Goal: Transaction & Acquisition: Obtain resource

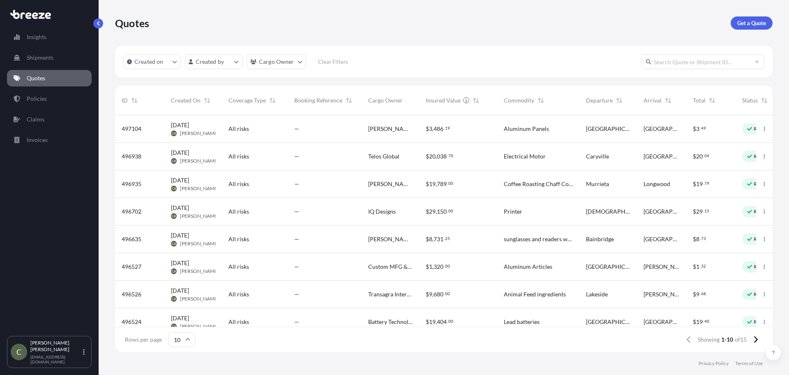
scroll to position [235, 652]
click at [749, 24] on p "Get a Quote" at bounding box center [752, 23] width 29 height 8
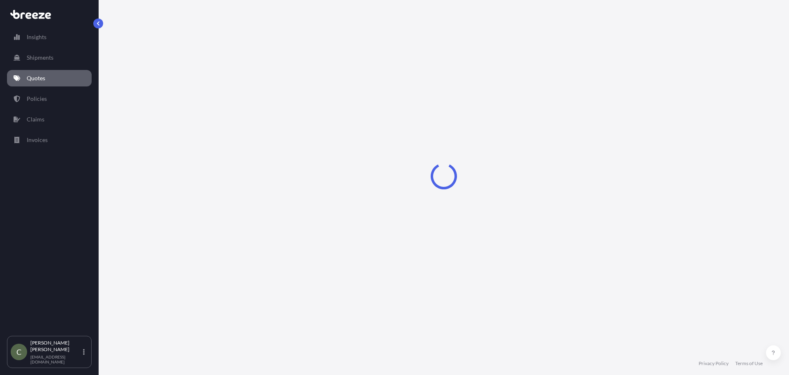
select select "Sea"
select select "1"
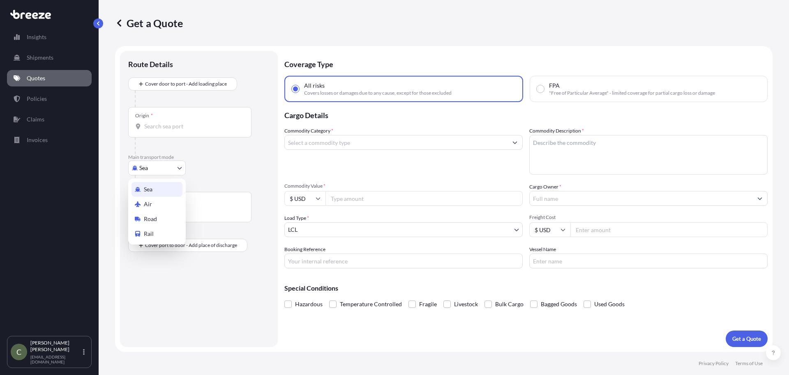
click at [177, 170] on body "Insights Shipments Quotes Policies Claims Invoices C [PERSON_NAME] [EMAIL_ADDRE…" at bounding box center [394, 187] width 789 height 375
click at [155, 218] on span "Road" at bounding box center [150, 219] width 13 height 8
select select "Road"
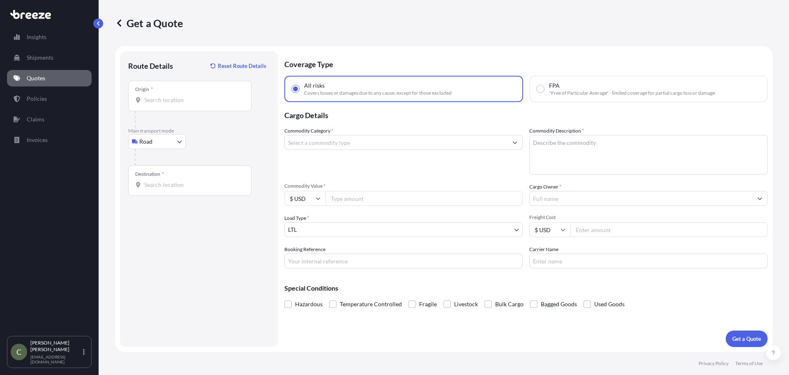
click at [176, 104] on div "Origin *" at bounding box center [189, 96] width 123 height 30
click at [176, 104] on input "Origin *" at bounding box center [192, 100] width 97 height 8
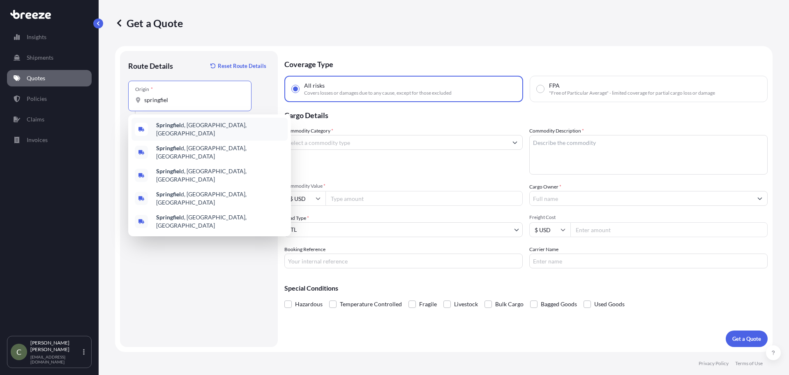
click at [176, 121] on div "Springfiel d, [GEOGRAPHIC_DATA], [GEOGRAPHIC_DATA]" at bounding box center [210, 129] width 156 height 23
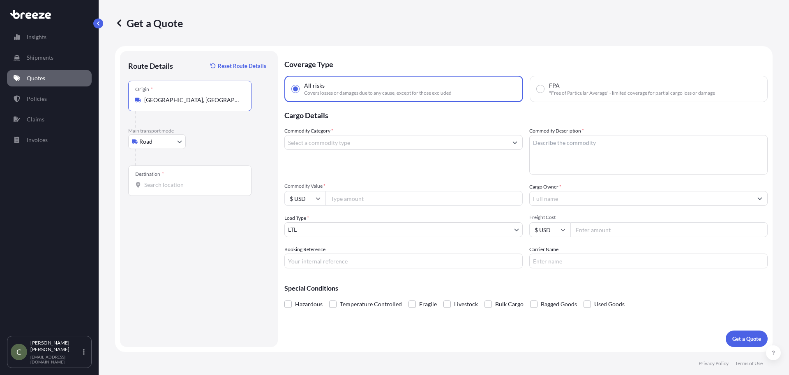
type input "[GEOGRAPHIC_DATA], [GEOGRAPHIC_DATA], [GEOGRAPHIC_DATA]"
click at [162, 186] on input "Destination *" at bounding box center [192, 184] width 97 height 8
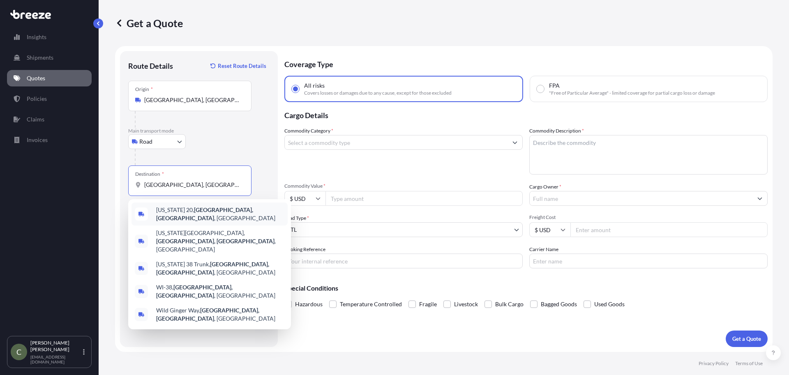
drag, startPoint x: 182, startPoint y: 184, endPoint x: 45, endPoint y: 180, distance: 137.0
click at [45, 180] on div "Insights Shipments Quotes Policies Claims Invoices C [PERSON_NAME] [EMAIL_ADDRE…" at bounding box center [394, 187] width 789 height 375
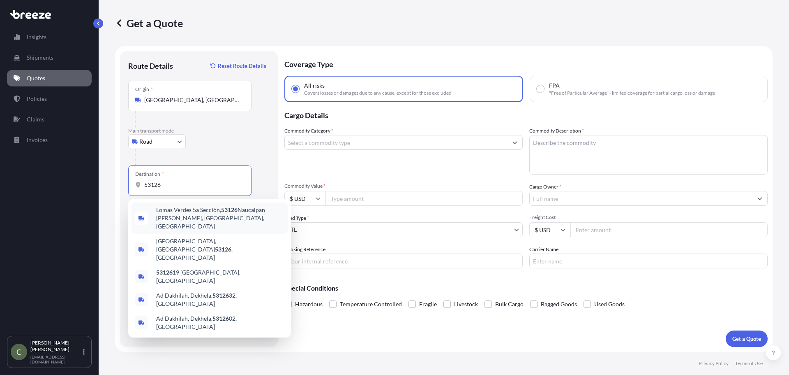
drag, startPoint x: 166, startPoint y: 184, endPoint x: 113, endPoint y: 180, distance: 53.1
click at [113, 180] on div "Get a Quote Route Details Reset Route Details Place of loading Road Road Rail O…" at bounding box center [444, 176] width 691 height 352
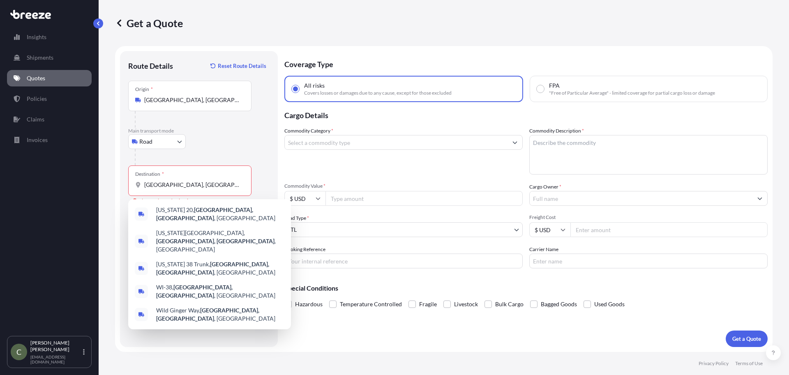
click at [224, 147] on div "Road Sea Air Road Rail" at bounding box center [198, 141] width 141 height 15
click at [210, 183] on input "[GEOGRAPHIC_DATA], [GEOGRAPHIC_DATA]" at bounding box center [192, 184] width 97 height 8
drag, startPoint x: 211, startPoint y: 185, endPoint x: 137, endPoint y: 188, distance: 74.0
click at [137, 188] on div "[GEOGRAPHIC_DATA], [GEOGRAPHIC_DATA]" at bounding box center [189, 184] width 109 height 8
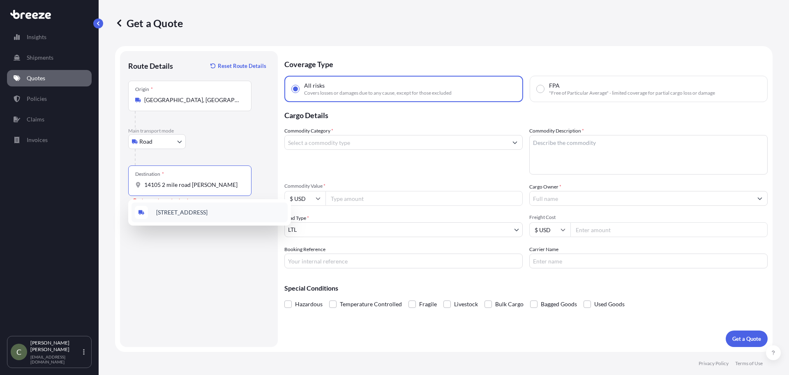
click at [167, 208] on div "[STREET_ADDRESS]" at bounding box center [210, 212] width 156 height 20
type input "[STREET_ADDRESS]"
click at [415, 142] on input "Commodity Category *" at bounding box center [396, 142] width 223 height 15
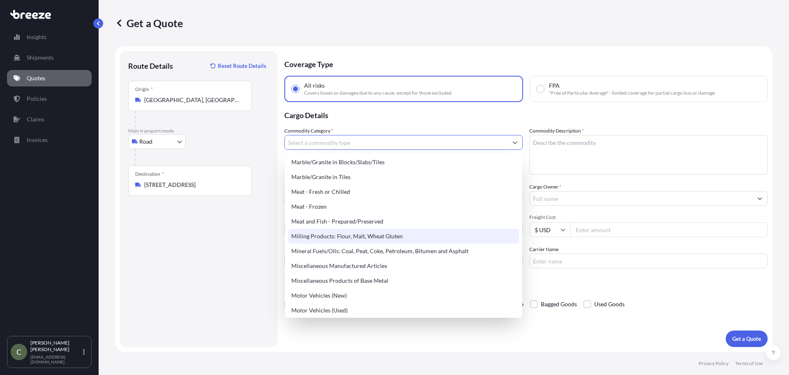
scroll to position [1110, 0]
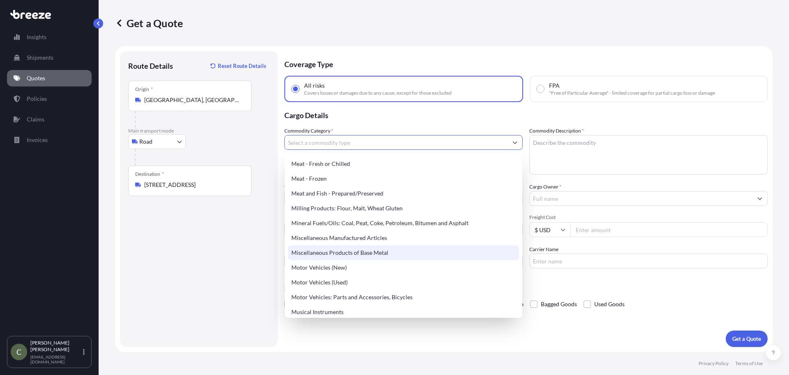
click at [355, 248] on div "Miscellaneous Products of Base Metal" at bounding box center [403, 252] width 231 height 15
type input "Miscellaneous Products of Base Metal"
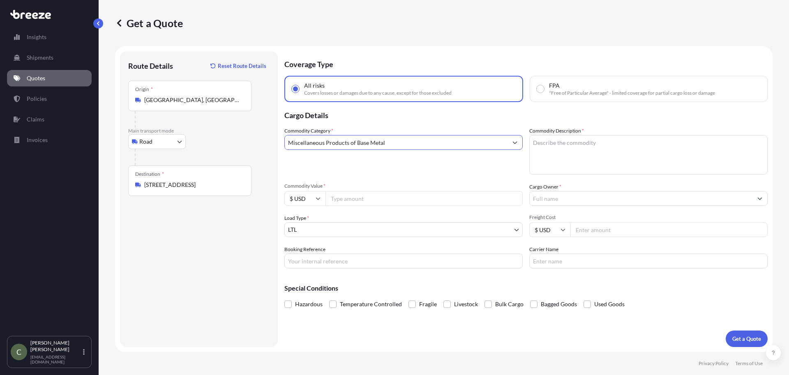
click at [570, 148] on textarea "Commodity Description *" at bounding box center [649, 154] width 238 height 39
type textarea "Polished Steel"
click at [379, 194] on input "Commodity Value *" at bounding box center [424, 198] width 197 height 15
type input "5600"
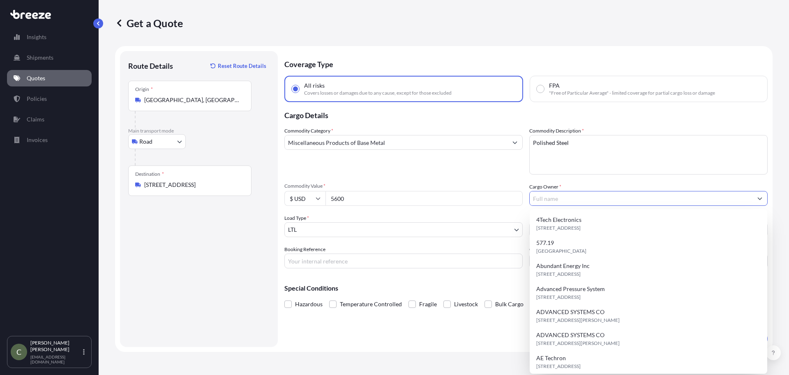
click at [574, 197] on input "Cargo Owner *" at bounding box center [641, 198] width 223 height 15
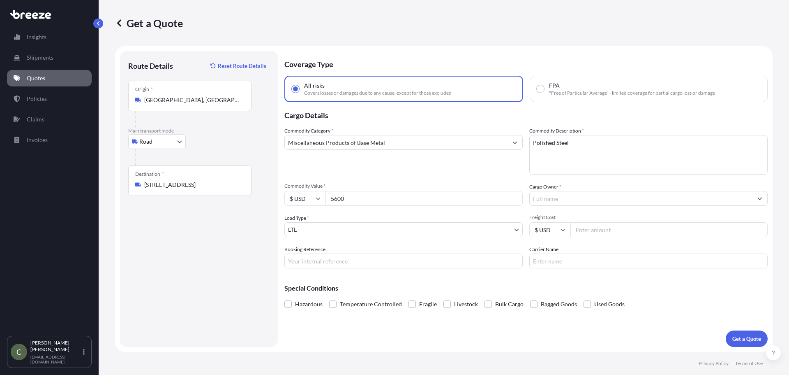
click at [576, 143] on textarea "Polished Steel" at bounding box center [649, 154] width 238 height 39
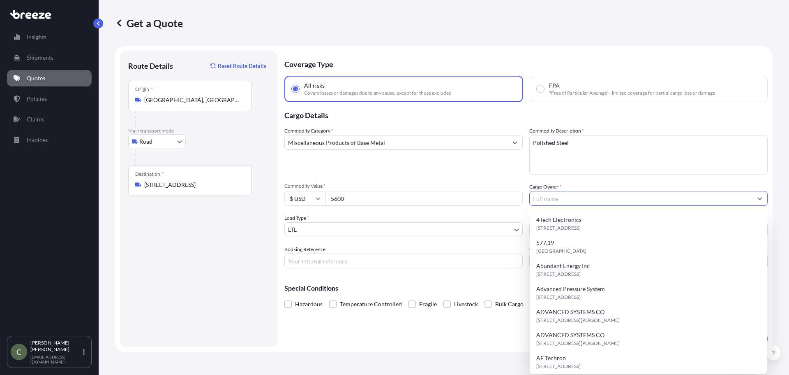
click at [553, 198] on input "Cargo Owner *" at bounding box center [641, 198] width 223 height 15
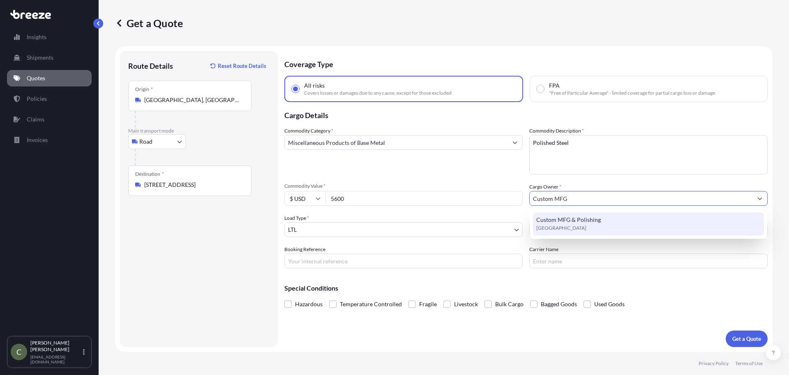
click at [588, 196] on input "Custom MFG" at bounding box center [641, 198] width 223 height 15
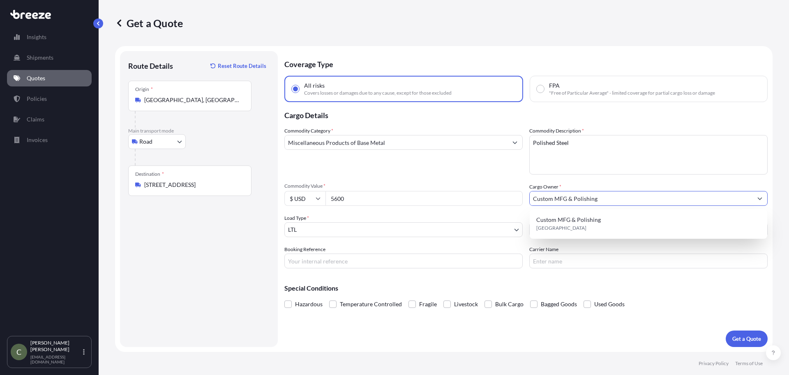
type input "Custom MFG & Polishing"
click at [491, 176] on div "Commodity Category * Miscellaneous Products of Base Metal Commodity Description…" at bounding box center [527, 197] width 484 height 141
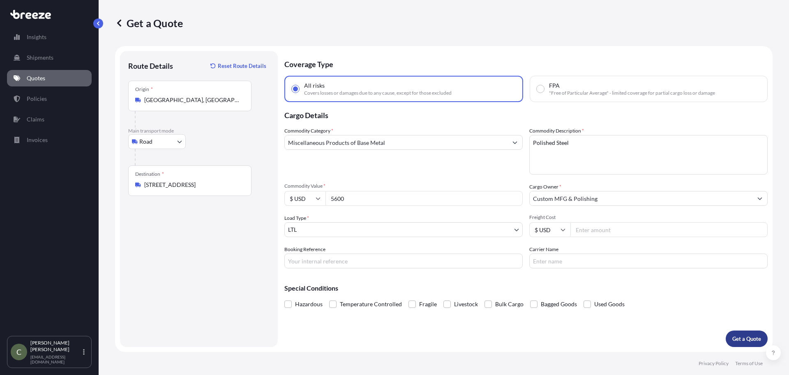
click at [739, 337] on p "Get a Quote" at bounding box center [747, 338] width 29 height 8
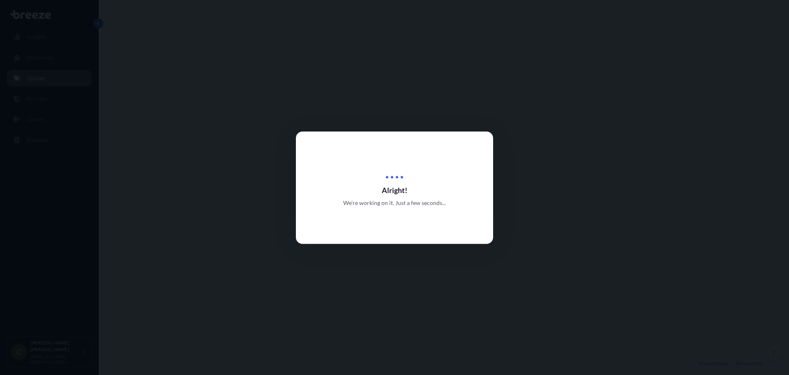
select select "Road"
select select "1"
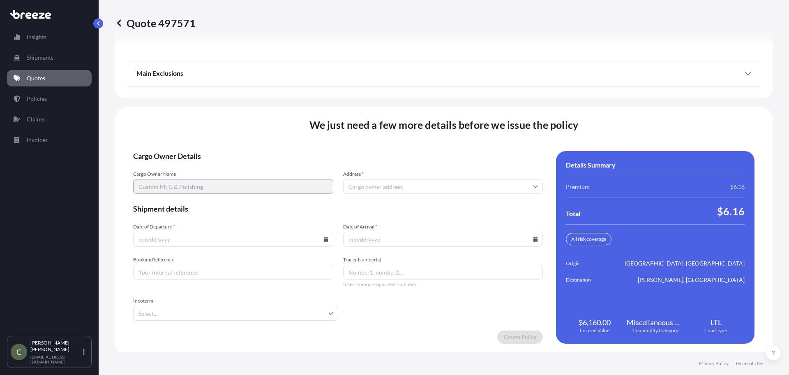
scroll to position [1053, 0]
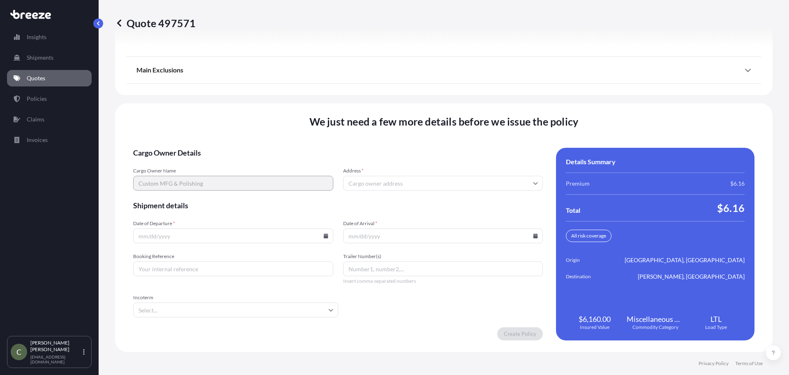
click at [376, 182] on input "Address *" at bounding box center [443, 183] width 200 height 15
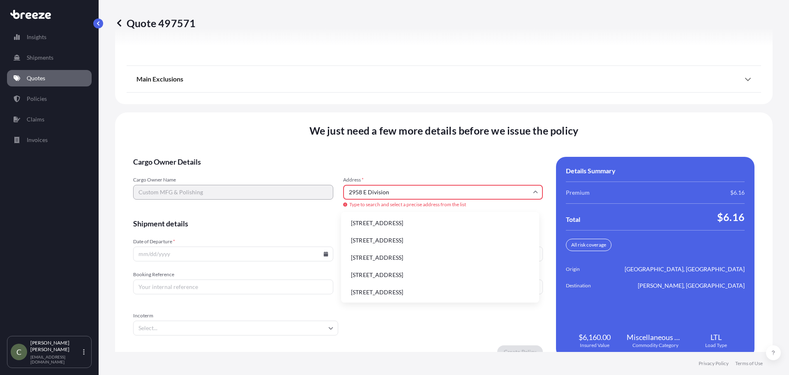
click at [402, 222] on li "[STREET_ADDRESS]" at bounding box center [441, 223] width 192 height 16
type input "[STREET_ADDRESS]"
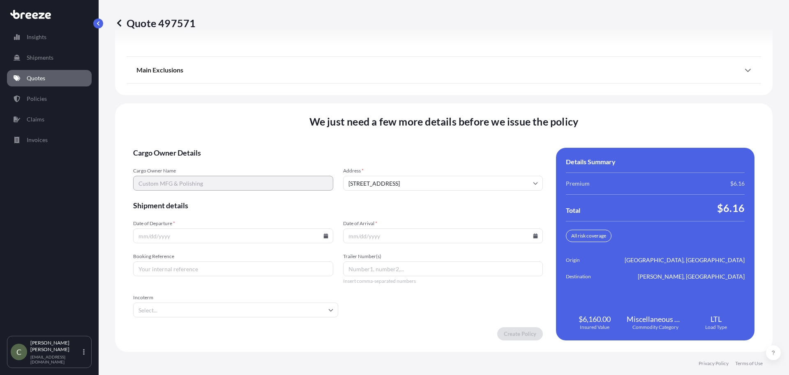
click at [324, 235] on icon at bounding box center [326, 235] width 5 height 5
drag, startPoint x: 196, startPoint y: 192, endPoint x: 84, endPoint y: 230, distance: 117.9
click at [195, 192] on button "26" at bounding box center [193, 193] width 13 height 13
type input "[DATE]"
drag, startPoint x: 529, startPoint y: 234, endPoint x: 525, endPoint y: 236, distance: 4.4
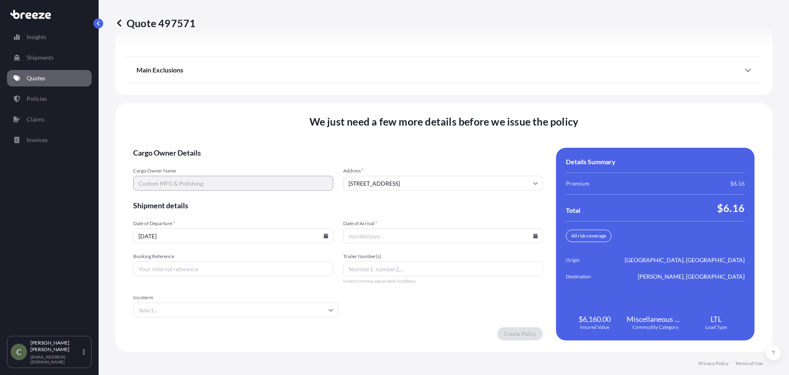
click at [529, 234] on input "Date of Arrival *" at bounding box center [443, 235] width 200 height 15
click at [534, 235] on div at bounding box center [443, 235] width 200 height 15
click at [533, 233] on icon at bounding box center [535, 235] width 5 height 5
click at [492, 97] on button at bounding box center [496, 96] width 13 height 13
click at [420, 130] on button "3" at bounding box center [420, 131] width 13 height 13
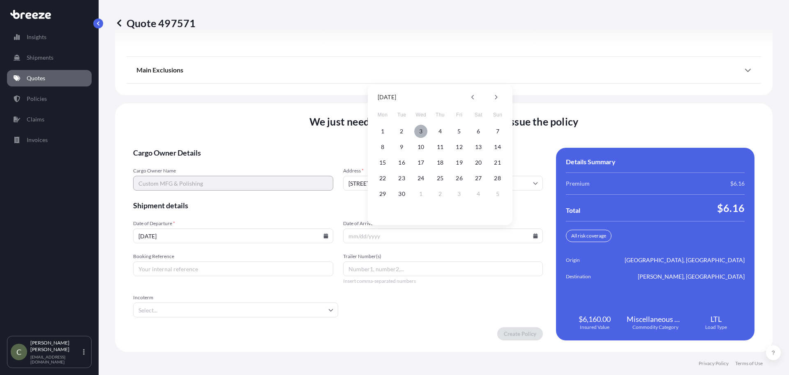
type input "[DATE]"
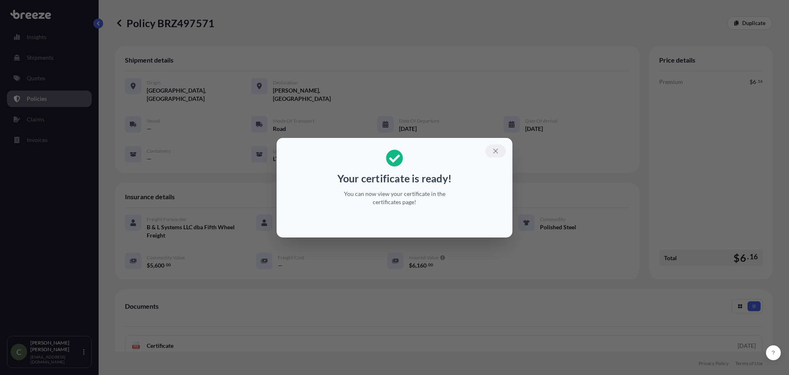
click at [489, 147] on button "button" at bounding box center [496, 150] width 21 height 13
